Goal: Transaction & Acquisition: Book appointment/travel/reservation

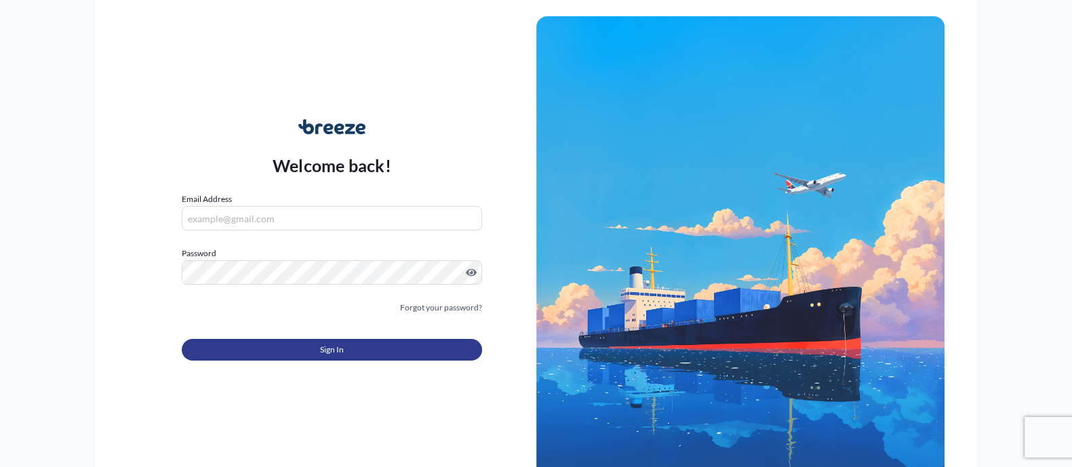
type input "[PERSON_NAME][EMAIL_ADDRESS][PERSON_NAME][DOMAIN_NAME]"
click at [342, 355] on span "Sign In" at bounding box center [332, 350] width 24 height 14
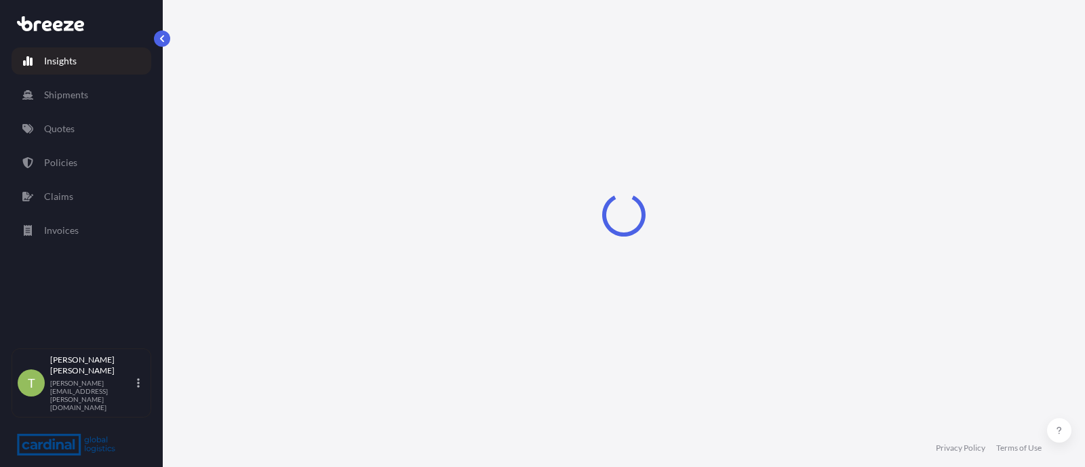
select select "2025"
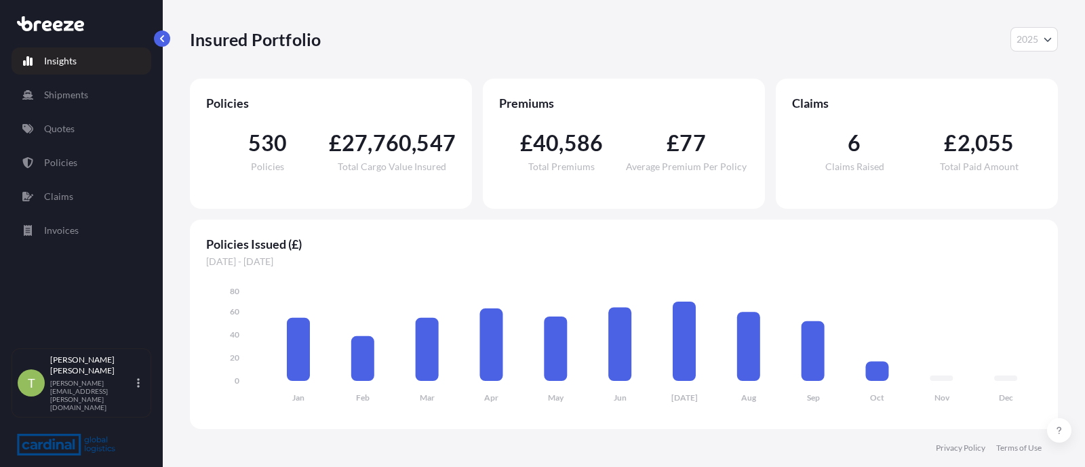
click at [71, 128] on p "Quotes" at bounding box center [59, 129] width 31 height 14
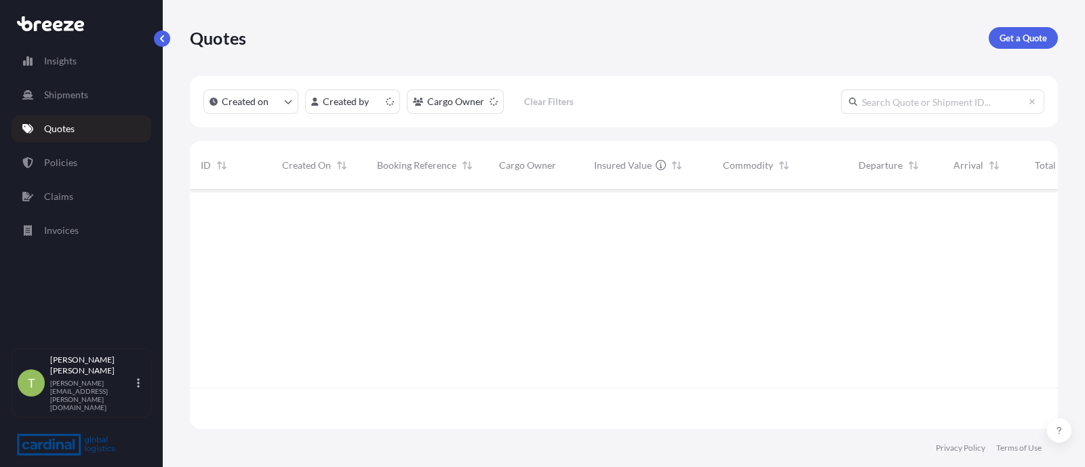
scroll to position [234, 854]
click at [1010, 41] on p "Get a Quote" at bounding box center [1023, 38] width 47 height 14
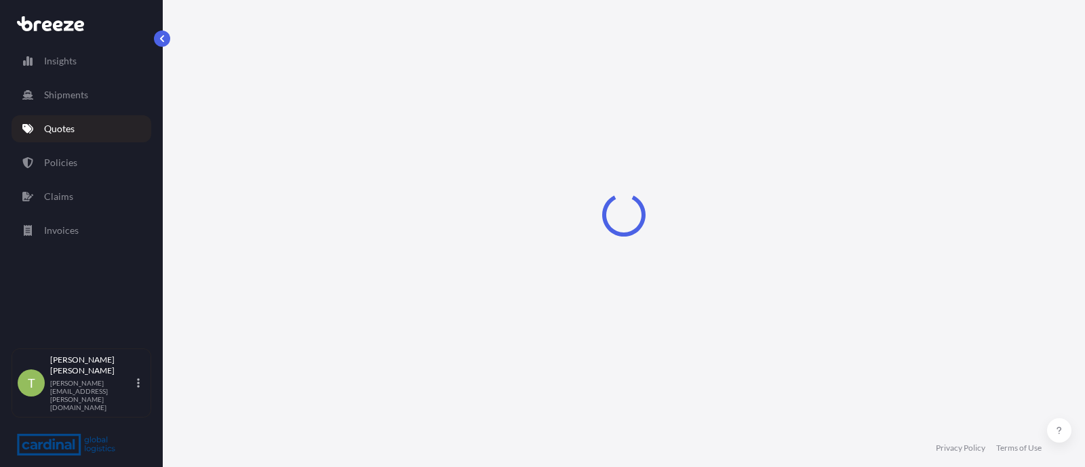
select select "Sea"
select select "1"
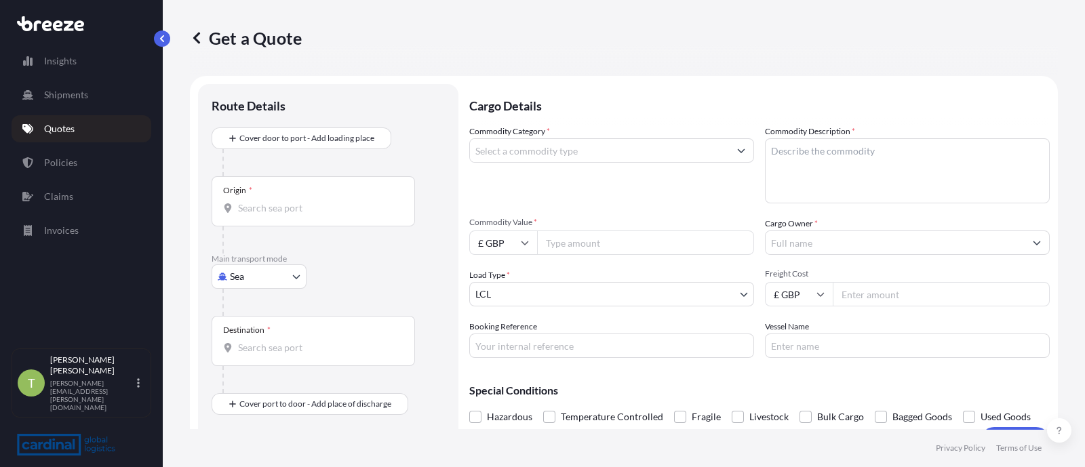
scroll to position [21, 0]
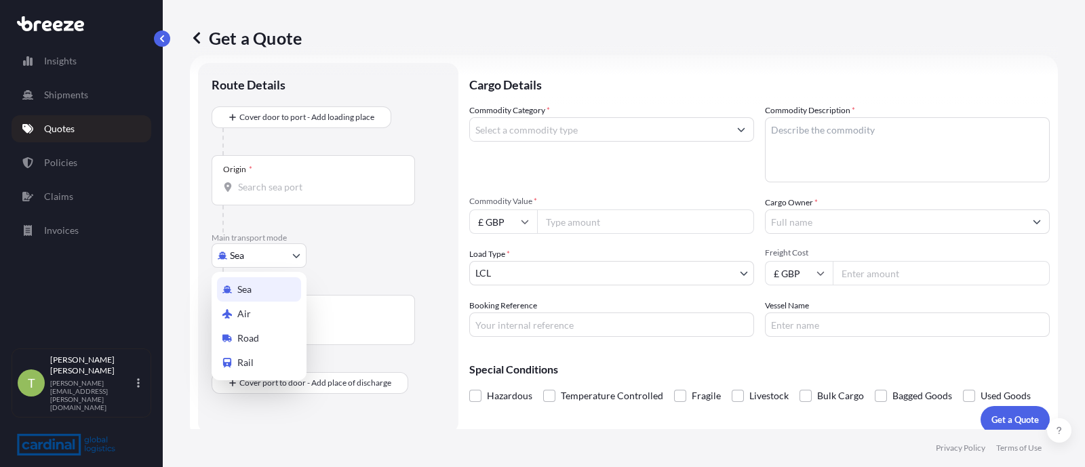
click at [264, 249] on body "Insights Shipments Quotes Policies Claims Invoices T [PERSON_NAME] [PERSON_NAME…" at bounding box center [542, 233] width 1085 height 467
click at [245, 340] on span "Road" at bounding box center [248, 339] width 22 height 14
select select "Road"
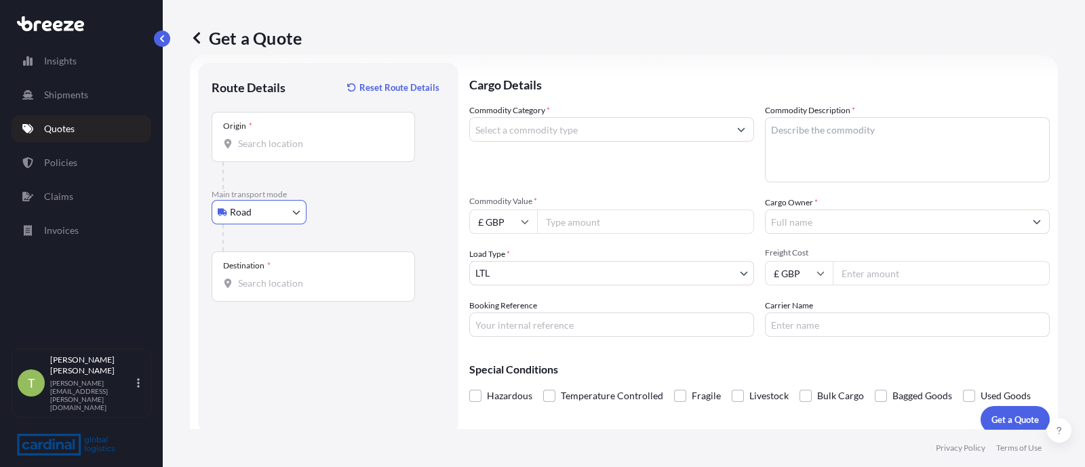
click at [274, 144] on input "Origin *" at bounding box center [318, 144] width 160 height 14
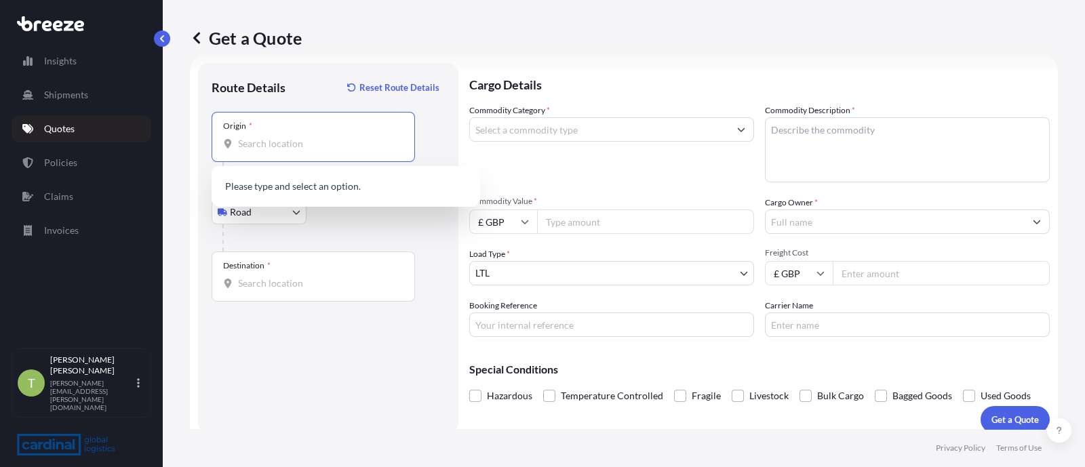
paste input "Tallaght Dublin 24 D24EAA9"
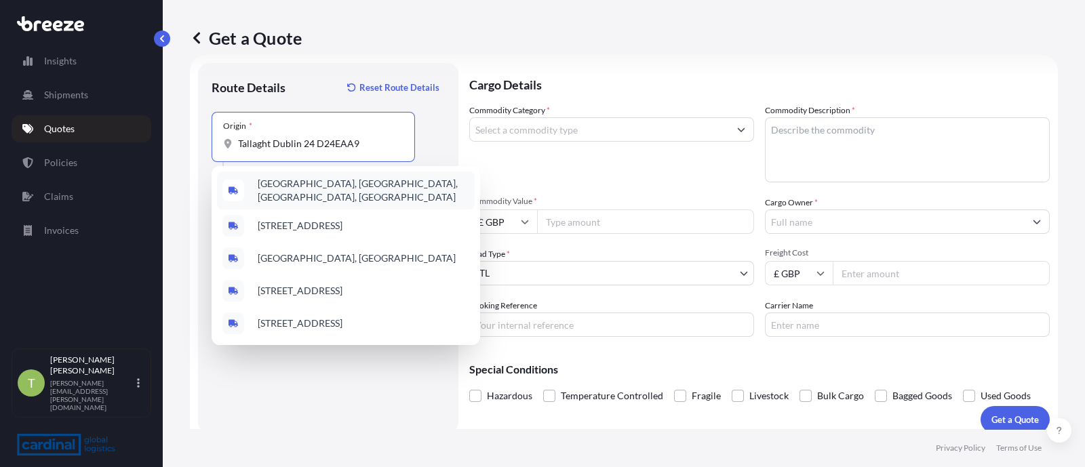
click at [297, 172] on div "[GEOGRAPHIC_DATA], [GEOGRAPHIC_DATA], [GEOGRAPHIC_DATA], [GEOGRAPHIC_DATA]" at bounding box center [346, 191] width 258 height 38
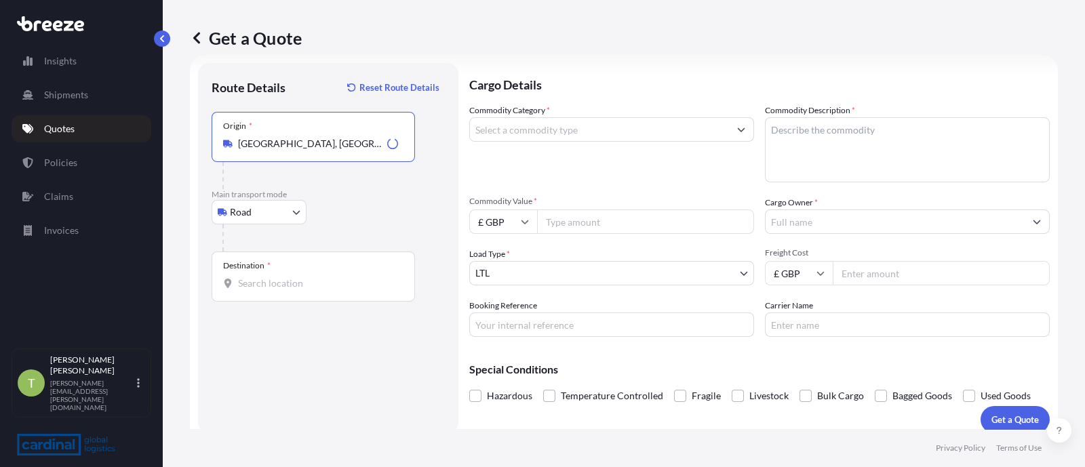
type input "[GEOGRAPHIC_DATA], [GEOGRAPHIC_DATA], [GEOGRAPHIC_DATA], [GEOGRAPHIC_DATA]"
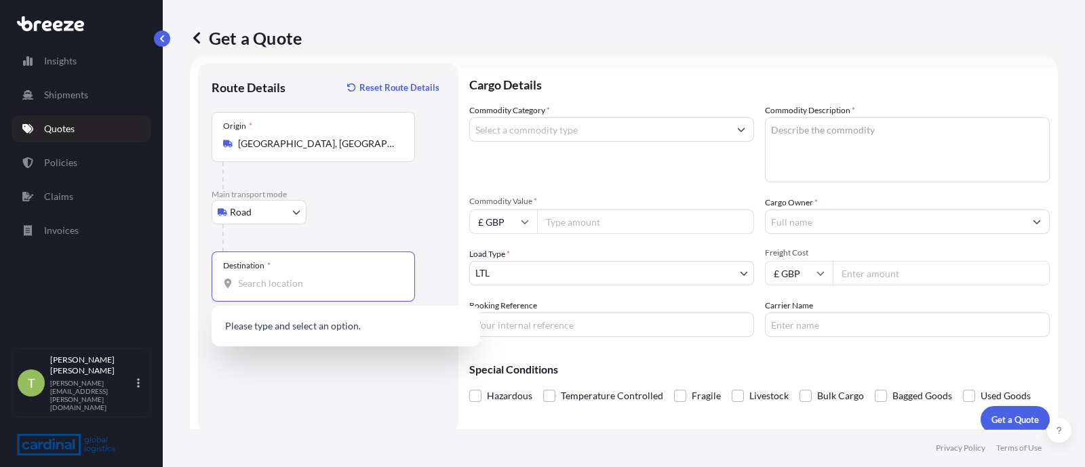
click at [267, 286] on input "Destination *" at bounding box center [318, 284] width 160 height 14
paste input "93401 Levice, [GEOGRAPHIC_DATA]"
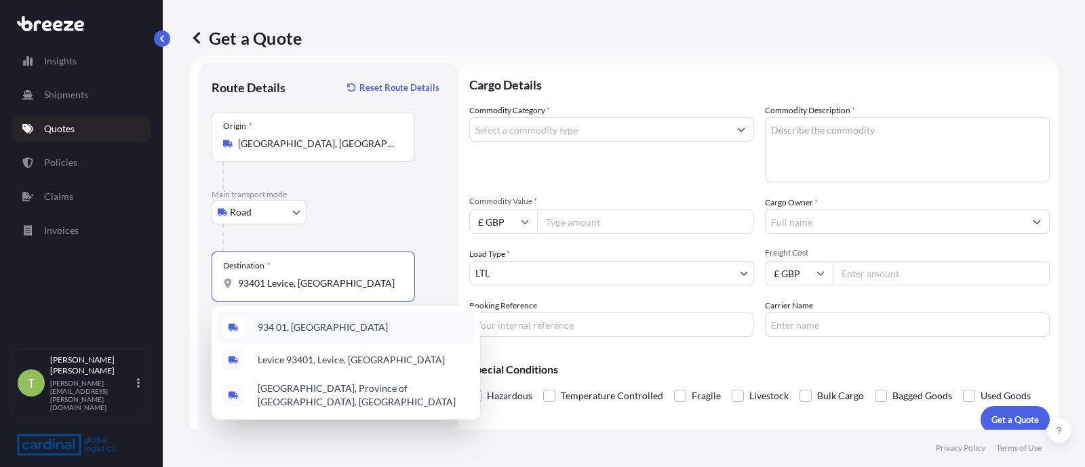
click at [298, 326] on span "934 01, [GEOGRAPHIC_DATA]" at bounding box center [323, 328] width 130 height 14
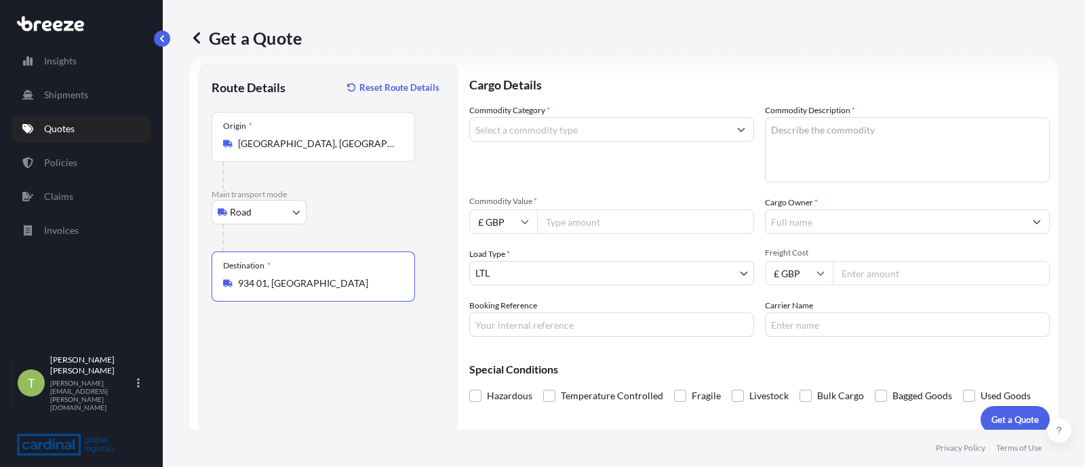
type input "934 01, [GEOGRAPHIC_DATA]"
click at [538, 125] on input "Commodity Category *" at bounding box center [599, 129] width 259 height 24
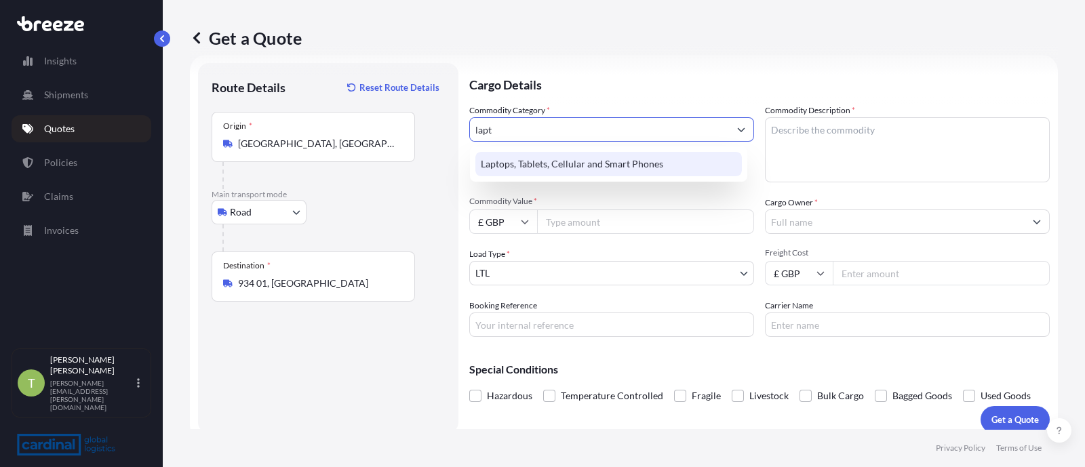
click at [534, 155] on div "Laptops, Tablets, Cellular and Smart Phones" at bounding box center [608, 164] width 267 height 24
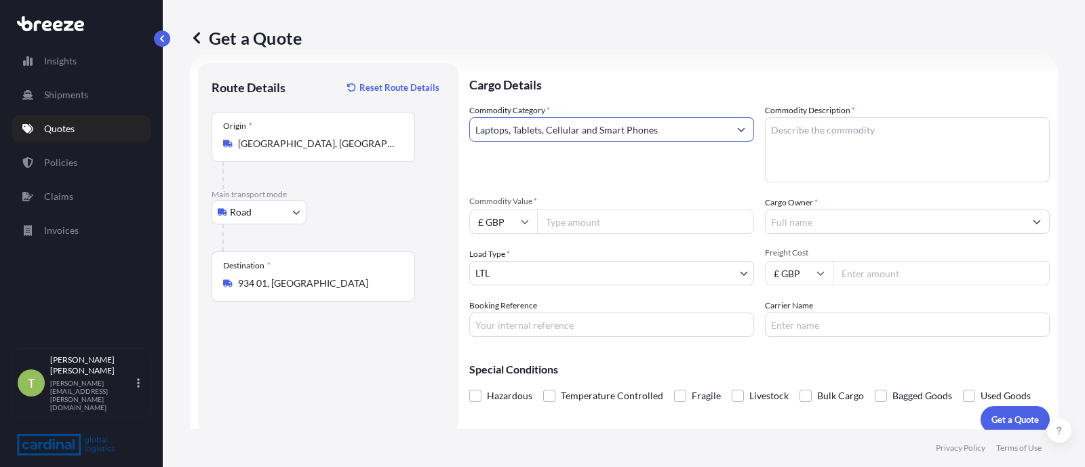
type input "Laptops, Tablets, Cellular and Smart Phones"
click at [850, 125] on textarea "Commodity Description *" at bounding box center [907, 149] width 285 height 65
type textarea "AV Kit"
click at [585, 214] on input "Commodity Value *" at bounding box center [645, 222] width 217 height 24
click at [512, 227] on input "£ GBP" at bounding box center [503, 222] width 68 height 24
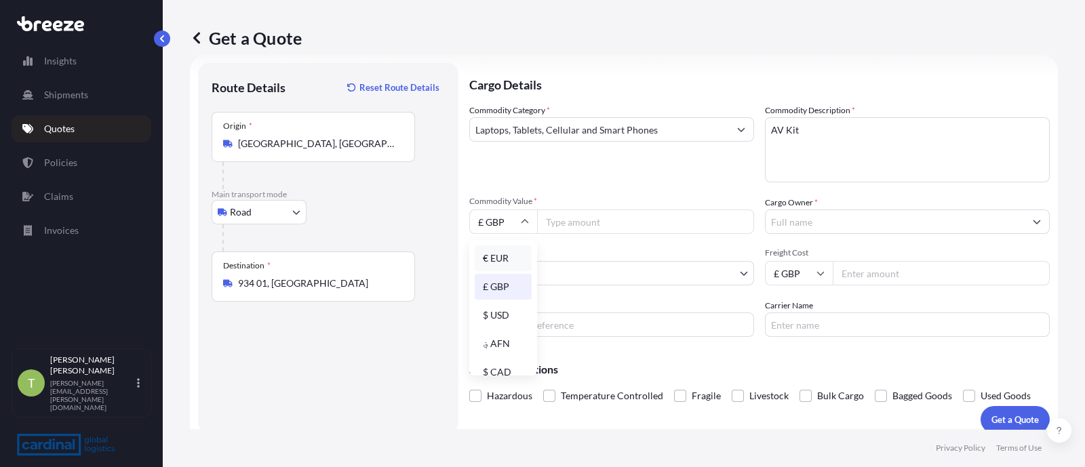
click at [498, 258] on div "€ EUR" at bounding box center [503, 258] width 57 height 26
type input "€ EUR"
click at [595, 205] on span "Commodity Value *" at bounding box center [611, 201] width 285 height 11
click at [595, 210] on input "Commodity Value *" at bounding box center [645, 222] width 217 height 24
click at [578, 224] on input "Commodity Value *" at bounding box center [645, 222] width 217 height 24
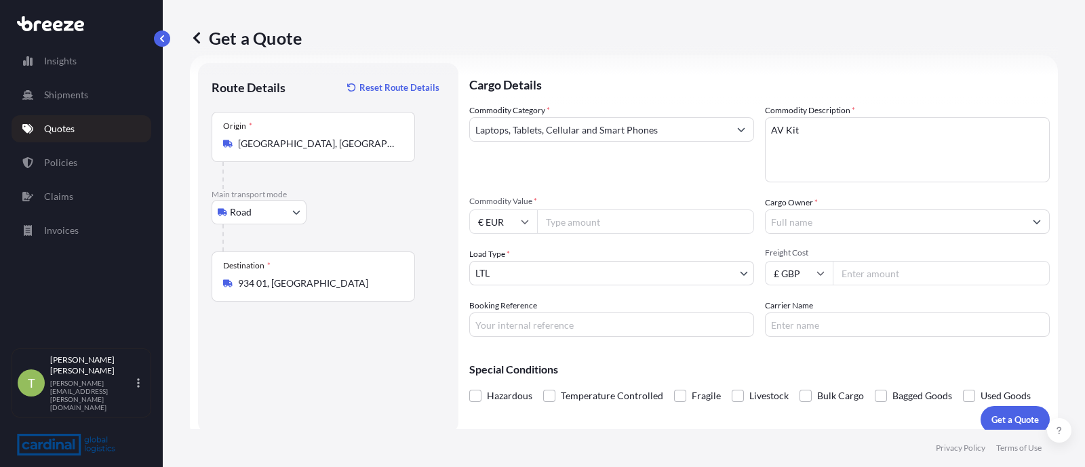
paste input "7833.95"
type input "7833.95"
click at [810, 231] on input "Cargo Owner *" at bounding box center [895, 222] width 259 height 24
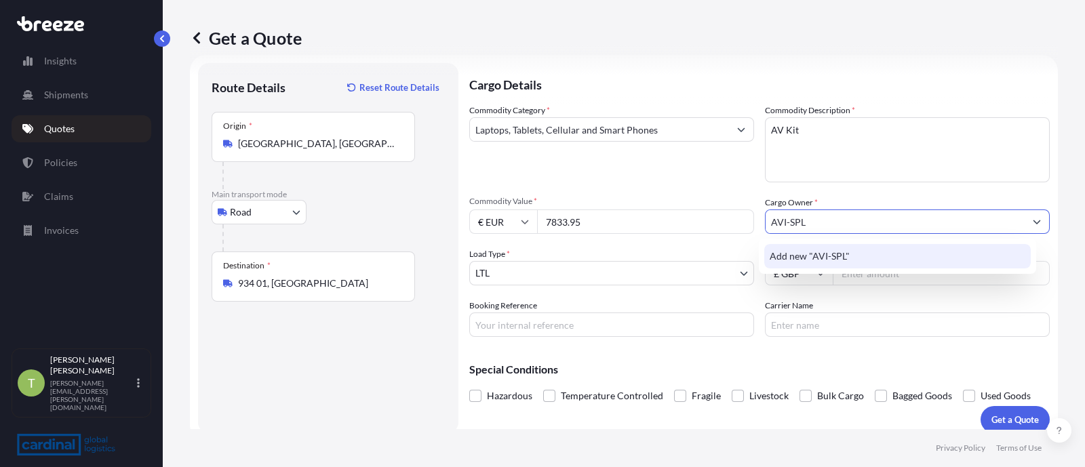
click at [815, 250] on span "Add new "AVI-SPL"" at bounding box center [810, 257] width 80 height 14
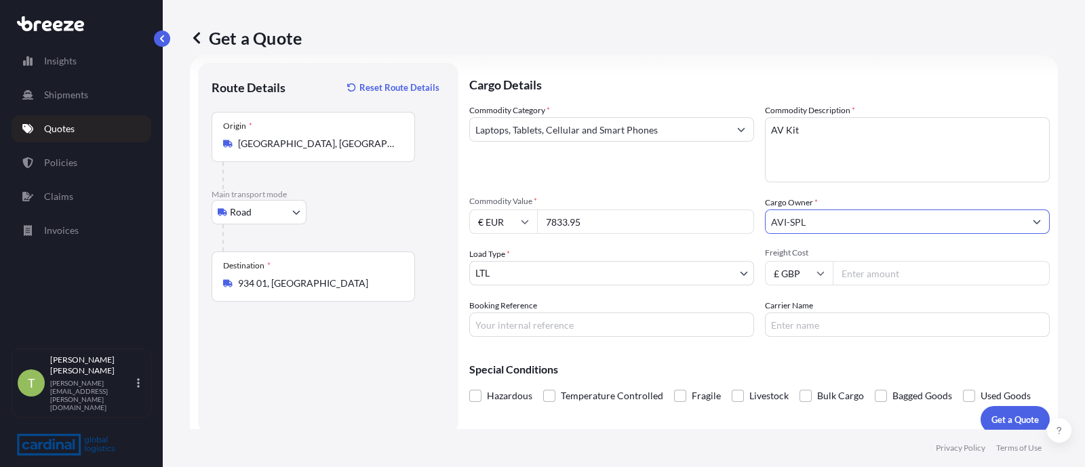
type input "AVI-SPL"
click at [613, 272] on body "15 options available. 2 options available. 0 options available. 1 option availa…" at bounding box center [542, 233] width 1085 height 467
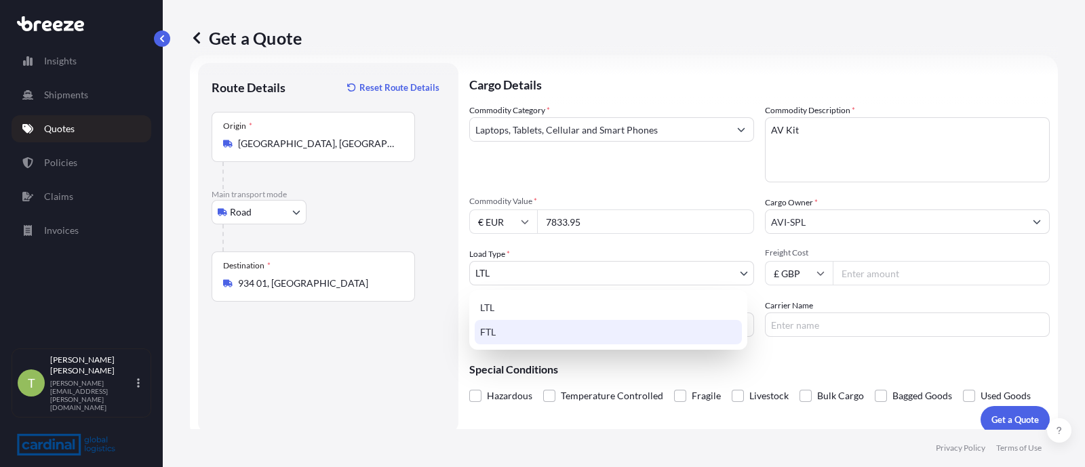
click at [505, 329] on div "FTL" at bounding box center [608, 332] width 267 height 24
select select "2"
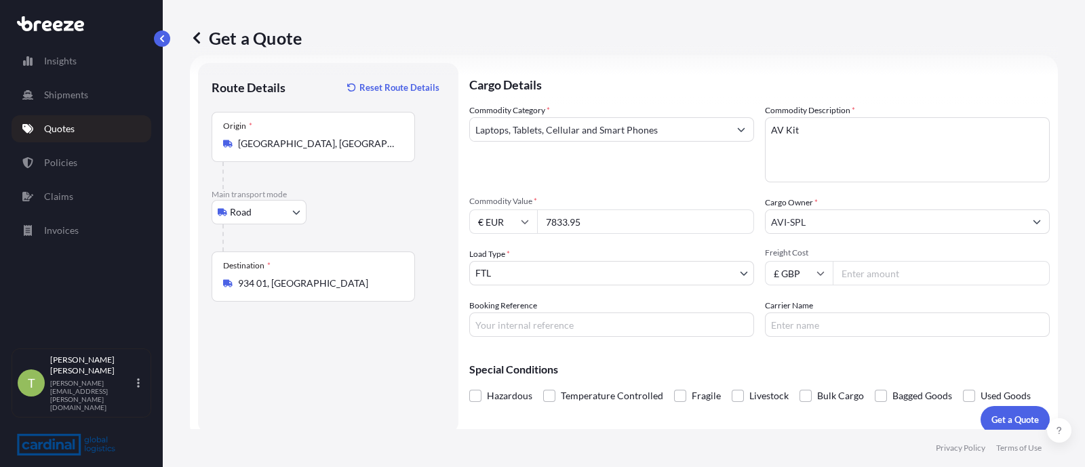
click at [851, 277] on input "Freight Cost" at bounding box center [941, 273] width 217 height 24
click at [815, 279] on input "£ GBP" at bounding box center [799, 273] width 68 height 24
click at [787, 309] on div "€ EUR" at bounding box center [792, 310] width 57 height 26
type input "€ EUR"
click at [861, 279] on input "Freight Cost" at bounding box center [941, 273] width 217 height 24
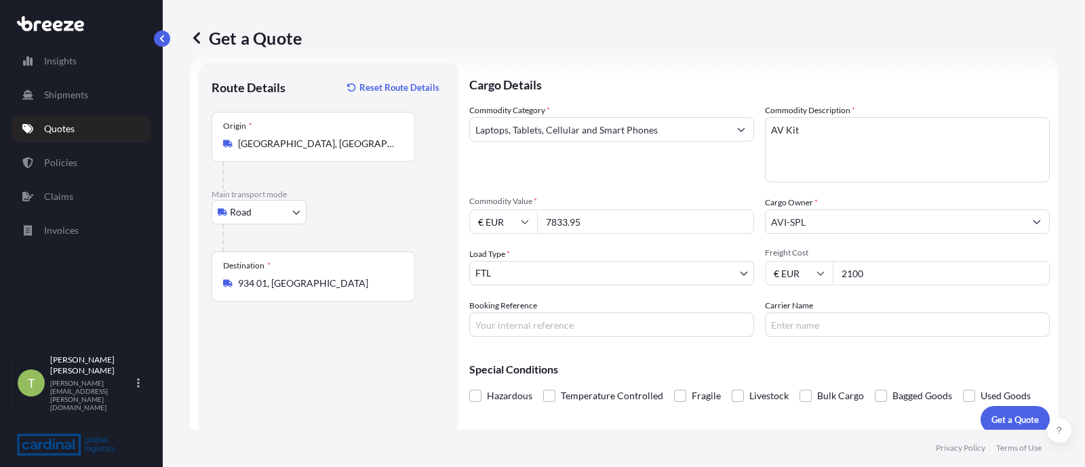
type input "2100"
click at [991, 418] on p "Get a Quote" at bounding box center [1014, 420] width 47 height 14
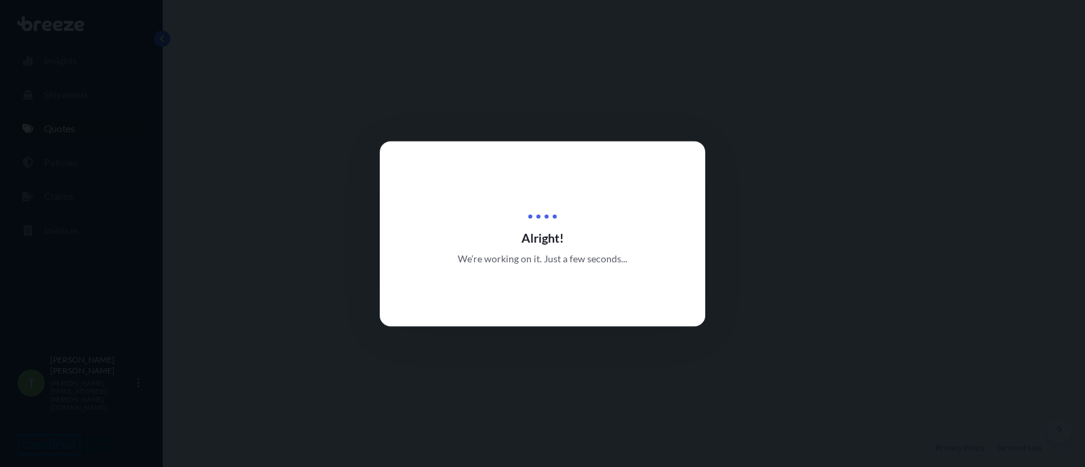
select select "Road"
select select "2"
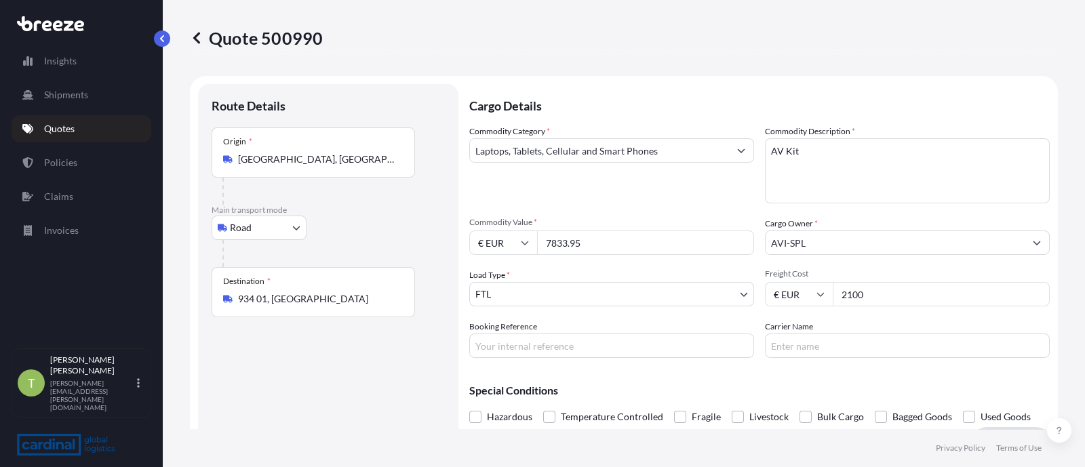
click at [338, 161] on input "[GEOGRAPHIC_DATA], [GEOGRAPHIC_DATA], [GEOGRAPHIC_DATA]. [STREET_ADDRESS]" at bounding box center [318, 160] width 160 height 14
click at [388, 168] on div "Origin * [GEOGRAPHIC_DATA], [GEOGRAPHIC_DATA], [GEOGRAPHIC_DATA]. [STREET_ADDRE…" at bounding box center [313, 152] width 203 height 50
click at [388, 166] on input "[GEOGRAPHIC_DATA], [GEOGRAPHIC_DATA], [GEOGRAPHIC_DATA]. [STREET_ADDRESS]" at bounding box center [318, 160] width 160 height 14
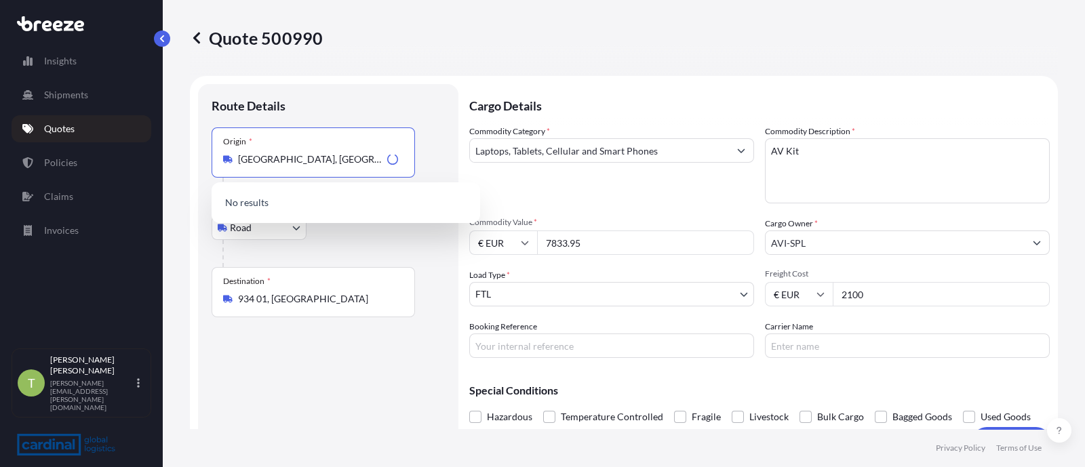
scroll to position [0, 51]
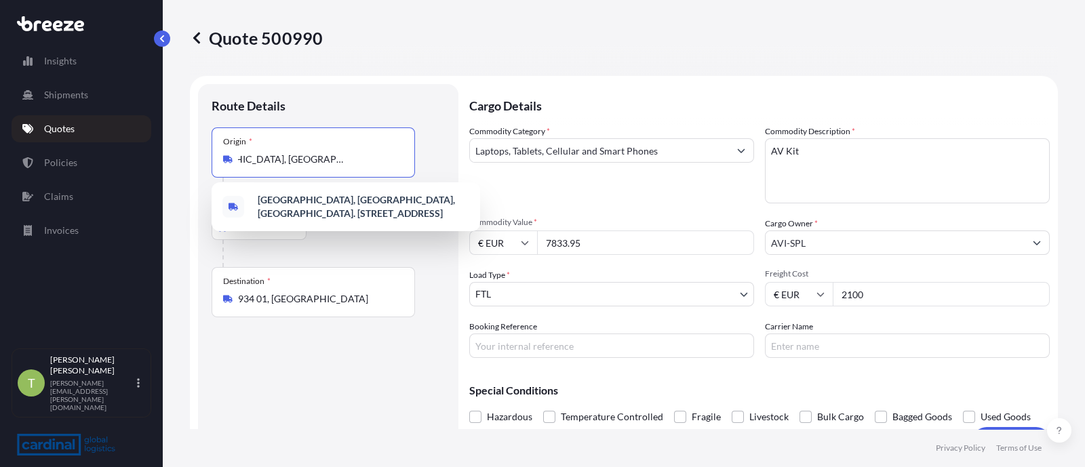
drag, startPoint x: 241, startPoint y: 157, endPoint x: 740, endPoint y: 159, distance: 498.4
click at [740, 159] on form "Route Details Place of loading Road Road Rail Origin * [GEOGRAPHIC_DATA], [GEOG…" at bounding box center [624, 269] width 868 height 387
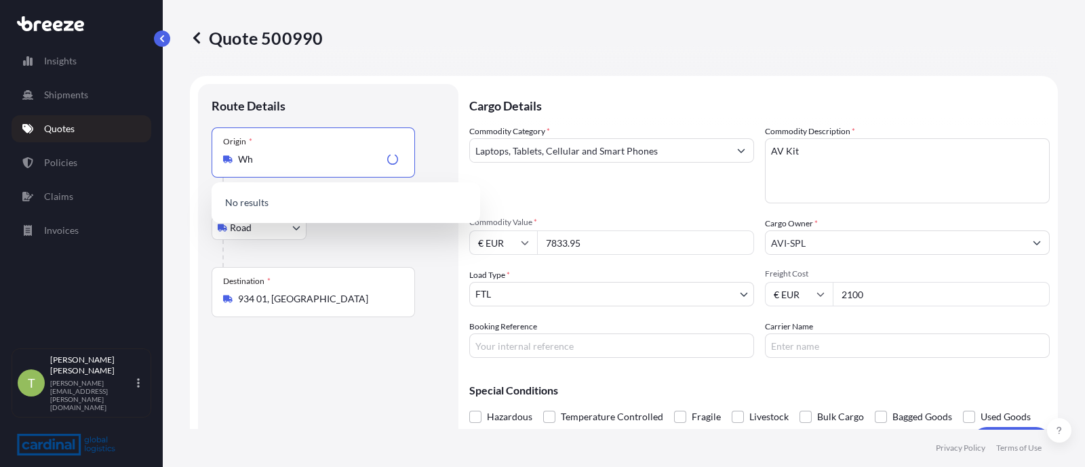
type input "W"
drag, startPoint x: 285, startPoint y: 159, endPoint x: 148, endPoint y: 148, distance: 137.4
click at [148, 148] on div "Insights Shipments Quotes Policies Claims Invoices T [PERSON_NAME] [PERSON_NAME…" at bounding box center [542, 233] width 1085 height 467
type input "A"
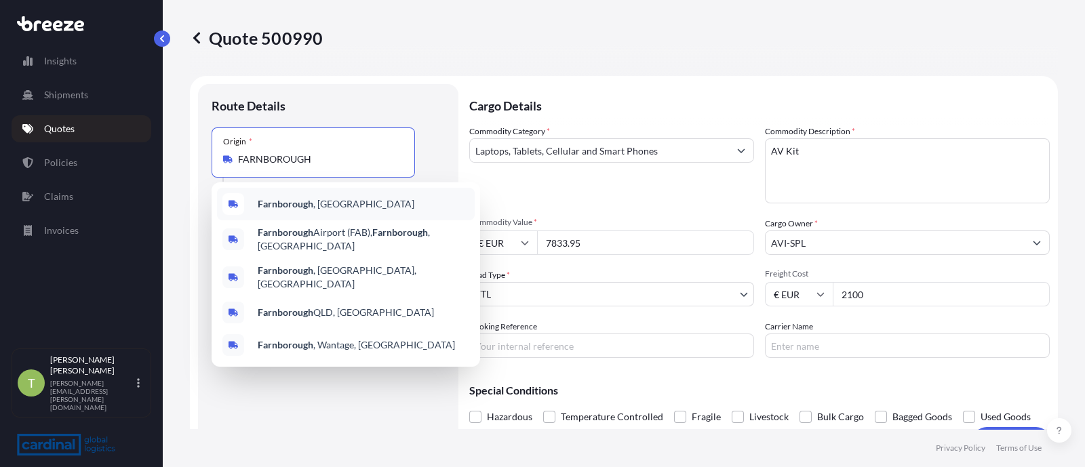
click at [290, 199] on b "Farnborough" at bounding box center [286, 204] width 56 height 12
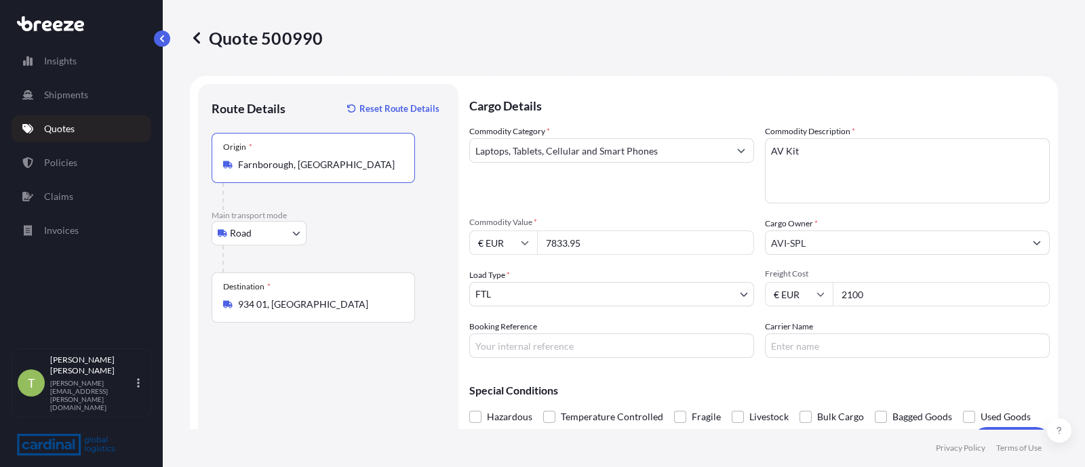
type input "Farnborough, [GEOGRAPHIC_DATA]"
click at [319, 304] on input "934 01, [GEOGRAPHIC_DATA]" at bounding box center [318, 305] width 160 height 14
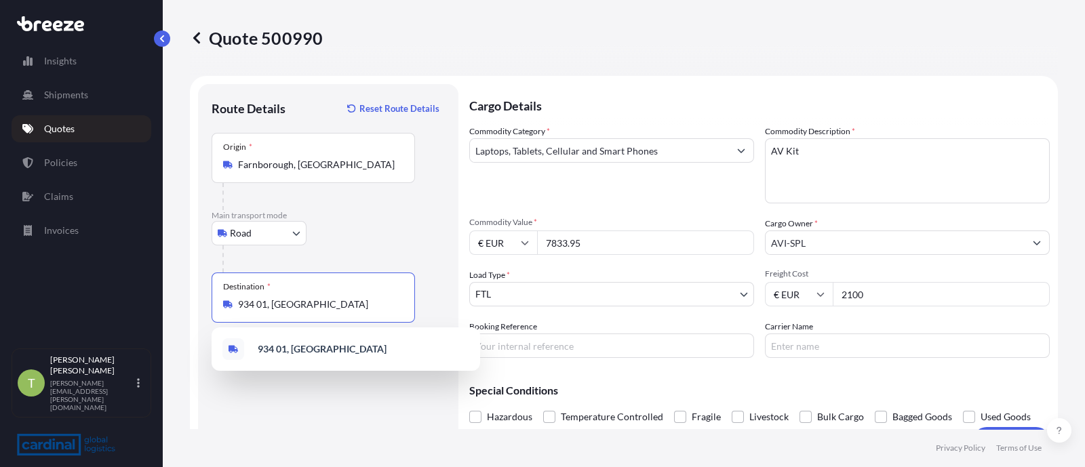
drag, startPoint x: 329, startPoint y: 304, endPoint x: 151, endPoint y: 305, distance: 177.7
click at [151, 305] on div "Insights Shipments Quotes Policies Claims Invoices T [PERSON_NAME] [PERSON_NAME…" at bounding box center [542, 233] width 1085 height 467
type input "934 01, [GEOGRAPHIC_DATA]"
